Goal: Check status: Check status

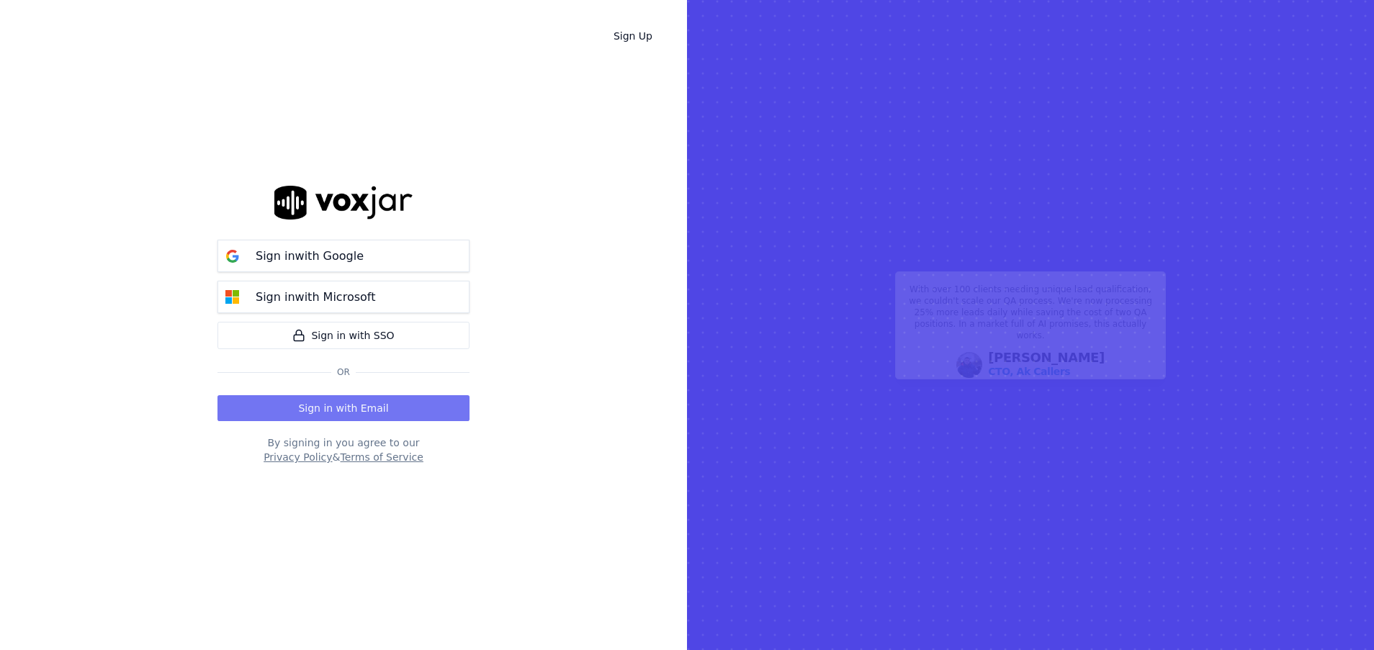
click at [413, 402] on button "Sign in with Email" at bounding box center [343, 408] width 252 height 26
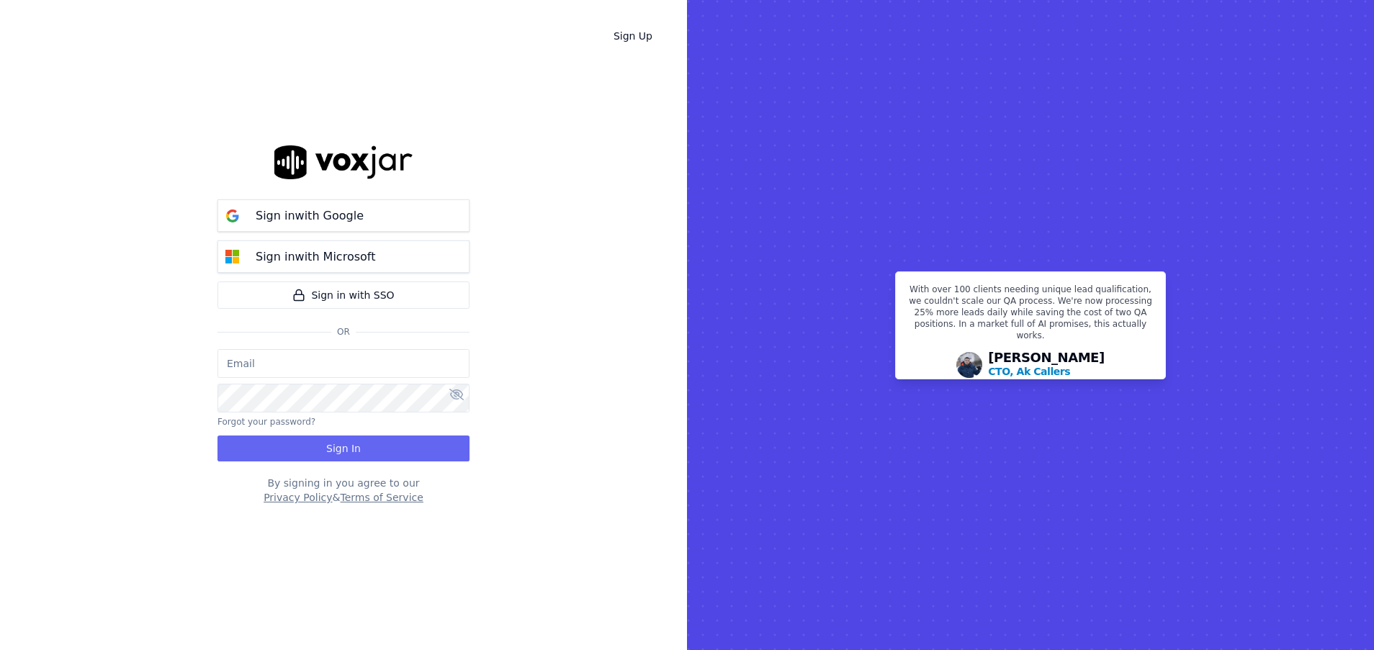
type input "okozak.sc@orthoexp.com"
drag, startPoint x: 372, startPoint y: 243, endPoint x: 372, endPoint y: 257, distance: 14.4
click at [372, 243] on button "Sign in with Microsoft" at bounding box center [343, 256] width 252 height 32
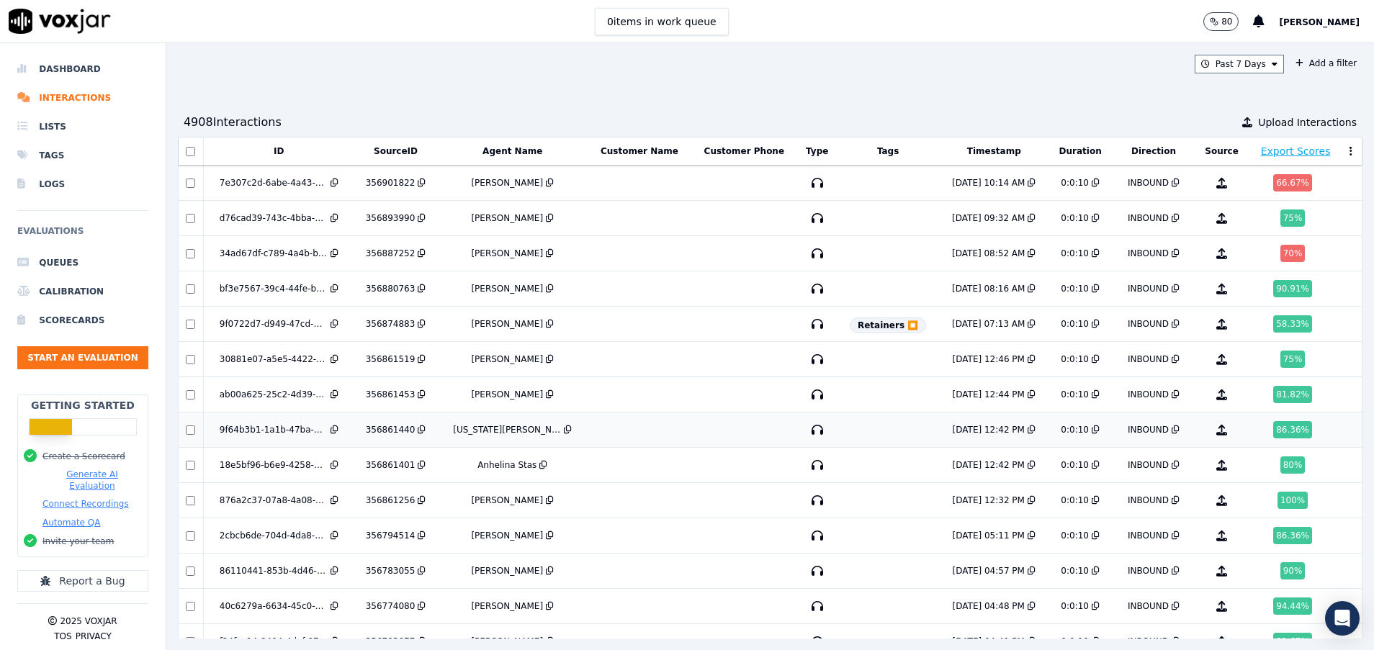
click at [1273, 424] on div "86.36 %" at bounding box center [1292, 429] width 39 height 17
click at [58, 93] on li "Interactions" at bounding box center [82, 98] width 131 height 29
click at [63, 66] on li "Dashboard" at bounding box center [82, 69] width 131 height 29
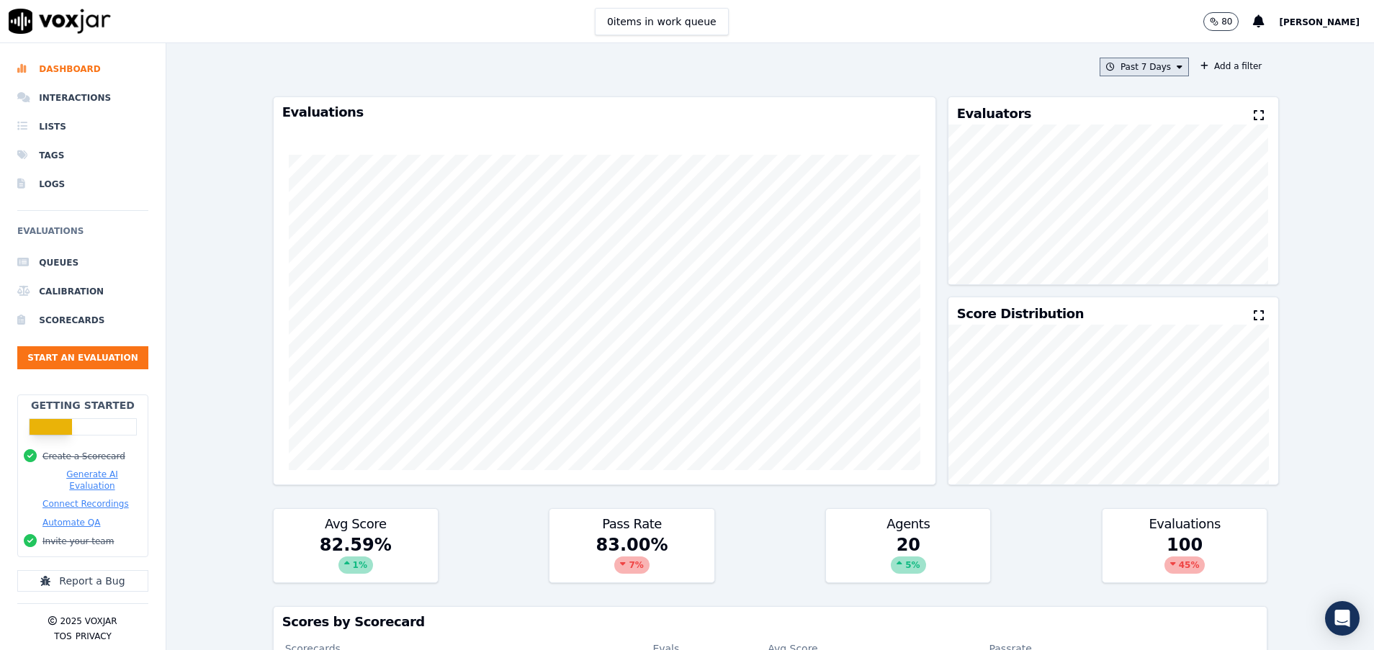
click at [1148, 71] on button "Past 7 Days" at bounding box center [1143, 67] width 89 height 19
click at [1123, 133] on div "Yesterday" at bounding box center [1137, 128] width 30 height 12
click at [1153, 244] on button "Add" at bounding box center [1167, 232] width 28 height 23
click at [1133, 55] on div "Yesterday Add a filter Evaluations Evaluators Score Distribution Avg Score 76.2…" at bounding box center [770, 346] width 1007 height 607
click at [1128, 76] on button "Yesterday" at bounding box center [1155, 67] width 68 height 19
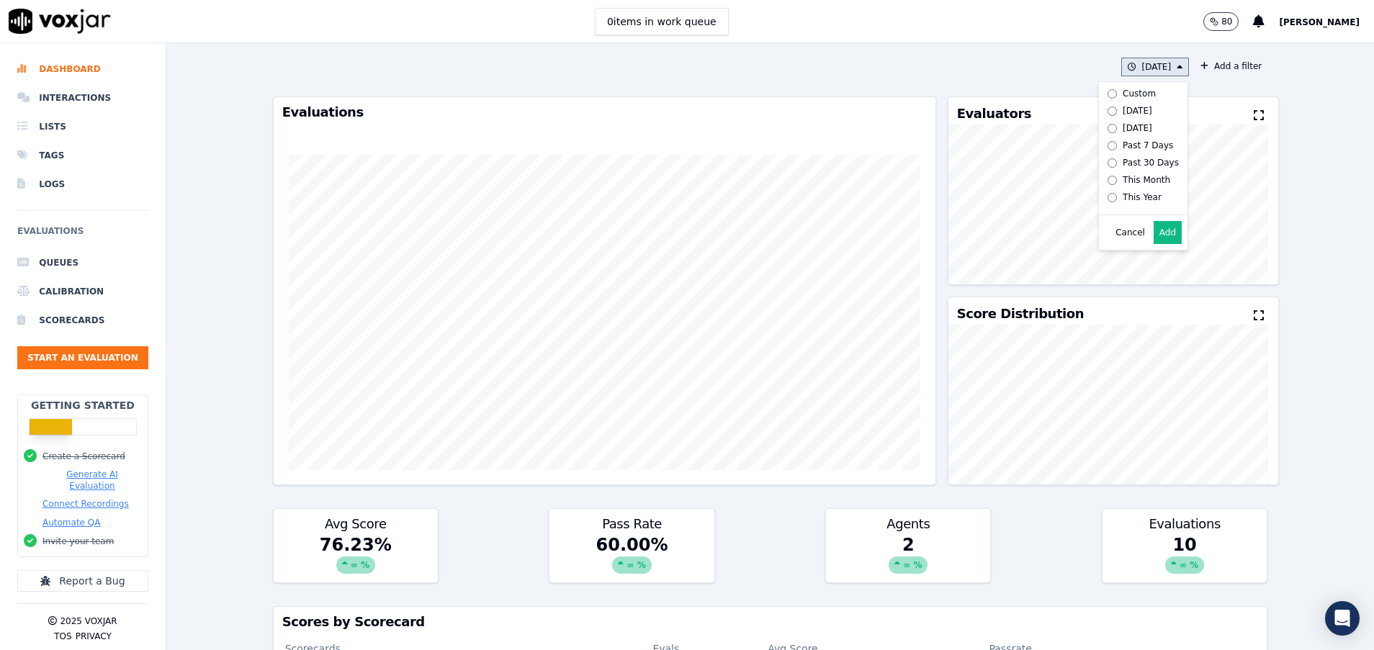
click at [1122, 110] on div "Today" at bounding box center [1137, 111] width 30 height 12
click at [1153, 244] on button "Add" at bounding box center [1167, 232] width 28 height 23
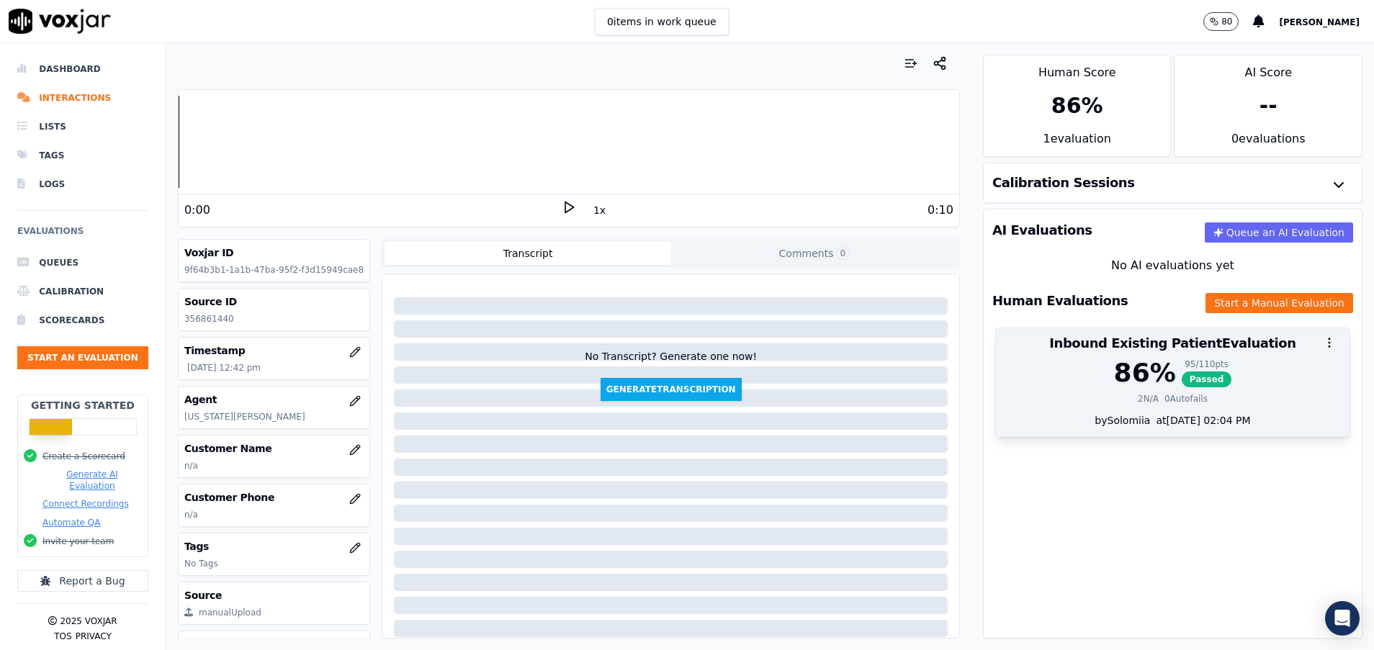
click at [1237, 384] on div "86 % 95 / 110 pts Passed" at bounding box center [1172, 373] width 336 height 29
